Goal: Task Accomplishment & Management: Complete application form

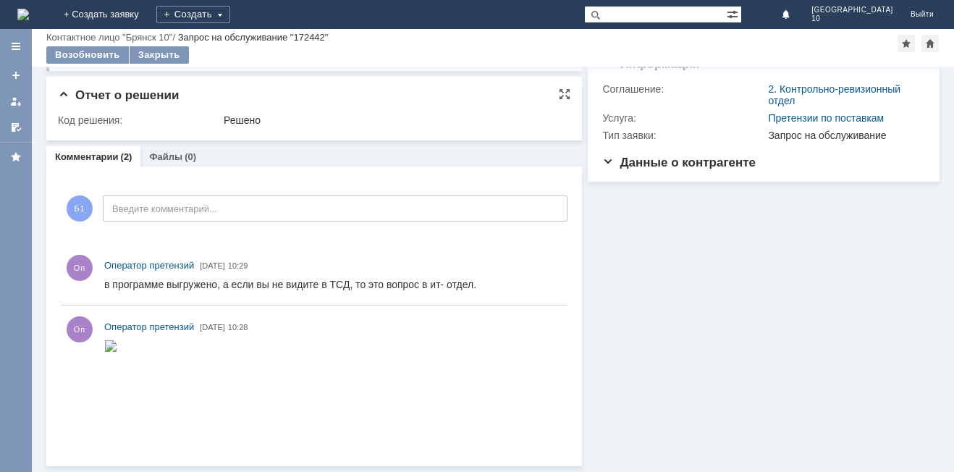
scroll to position [25, 0]
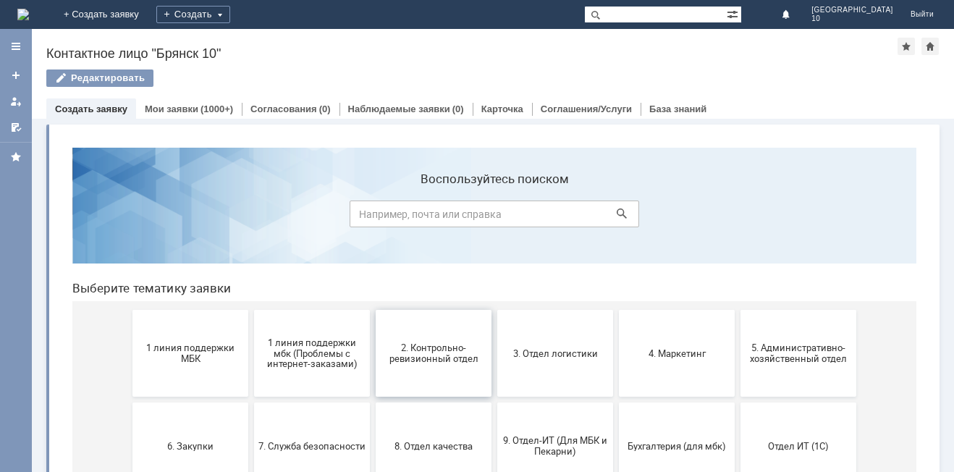
click at [437, 352] on span "2. Контрольно-ревизионный отдел" at bounding box center [433, 353] width 107 height 22
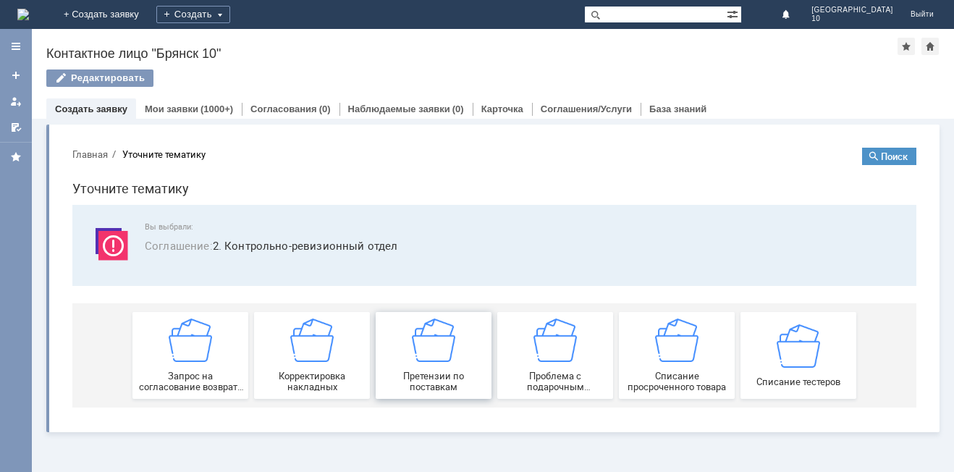
click at [447, 361] on img at bounding box center [433, 339] width 43 height 43
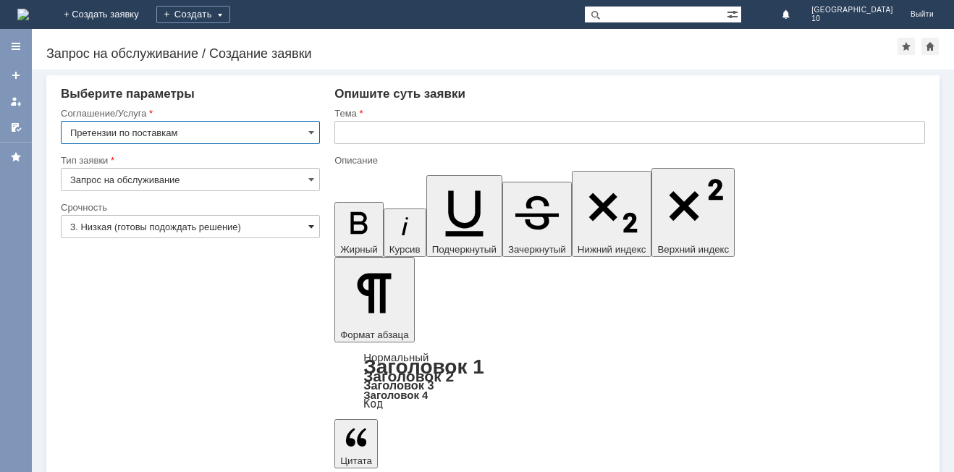
click at [311, 224] on span at bounding box center [311, 227] width 6 height 12
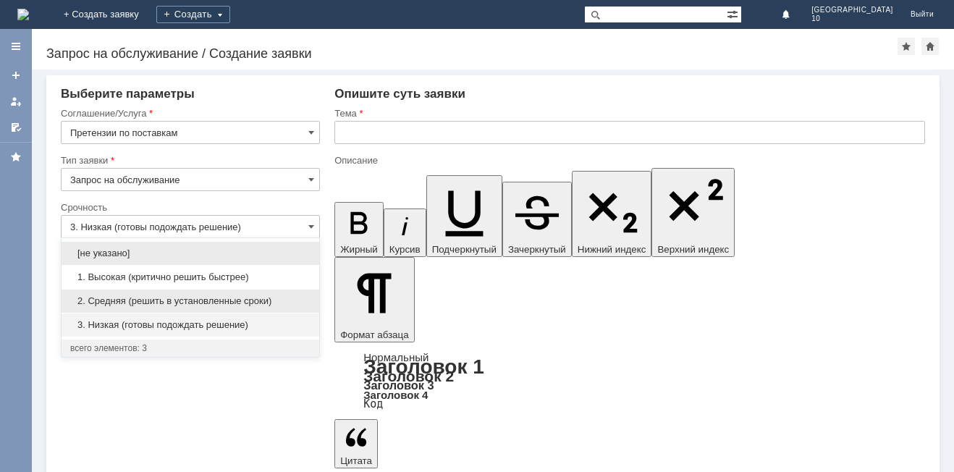
click at [193, 301] on span "2. Средняя (решить в установленные сроки)" at bounding box center [190, 301] width 240 height 12
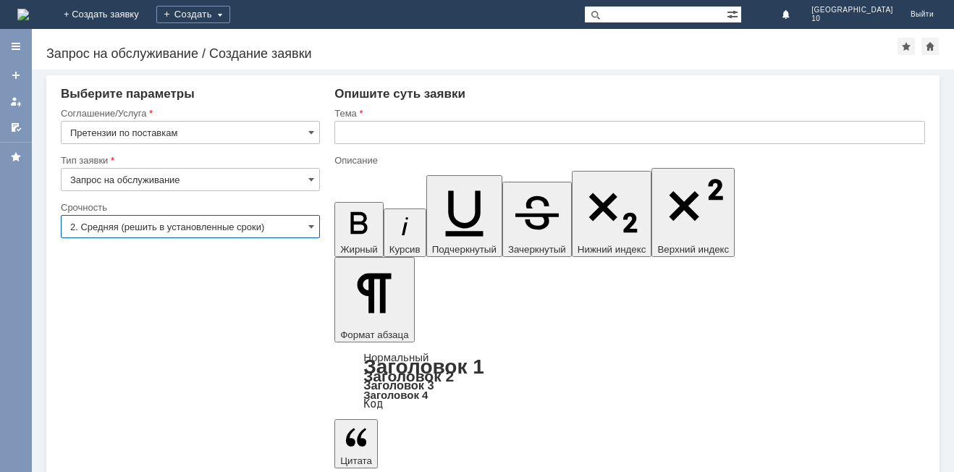
type input "2. Средняя (решить в установленные сроки)"
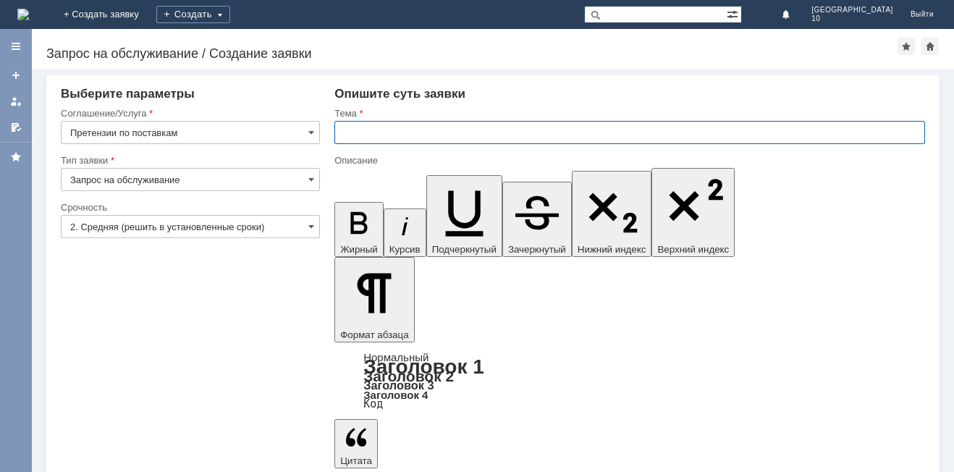
drag, startPoint x: 381, startPoint y: 132, endPoint x: 339, endPoint y: 47, distance: 94.5
click at [381, 132] on input "text" at bounding box center [629, 132] width 591 height 23
type input "Претензия по поставке"
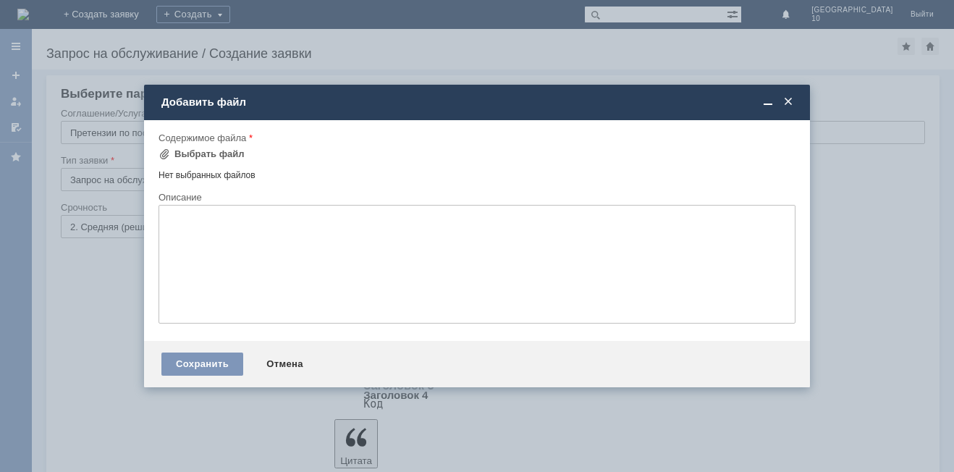
click at [782, 103] on span at bounding box center [788, 102] width 14 height 13
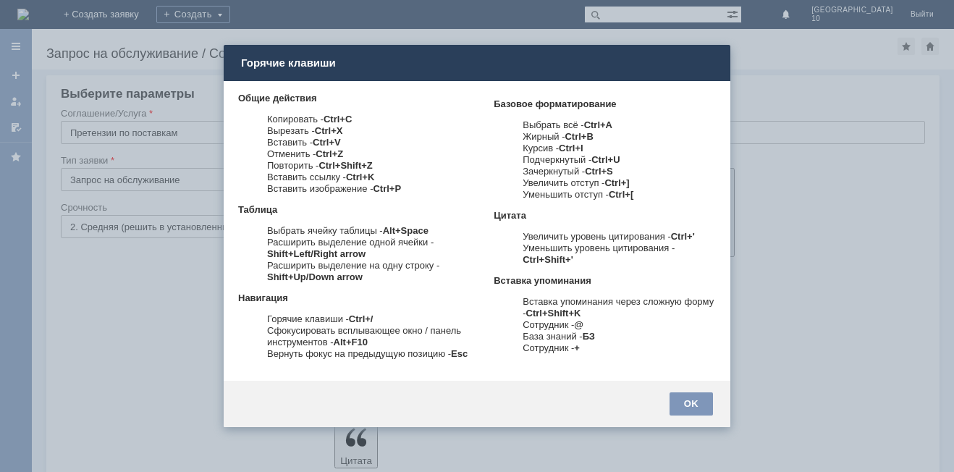
click at [779, 72] on div at bounding box center [477, 236] width 954 height 472
click at [703, 410] on div "OK" at bounding box center [690, 403] width 43 height 23
